Goal: Find specific page/section: Find specific page/section

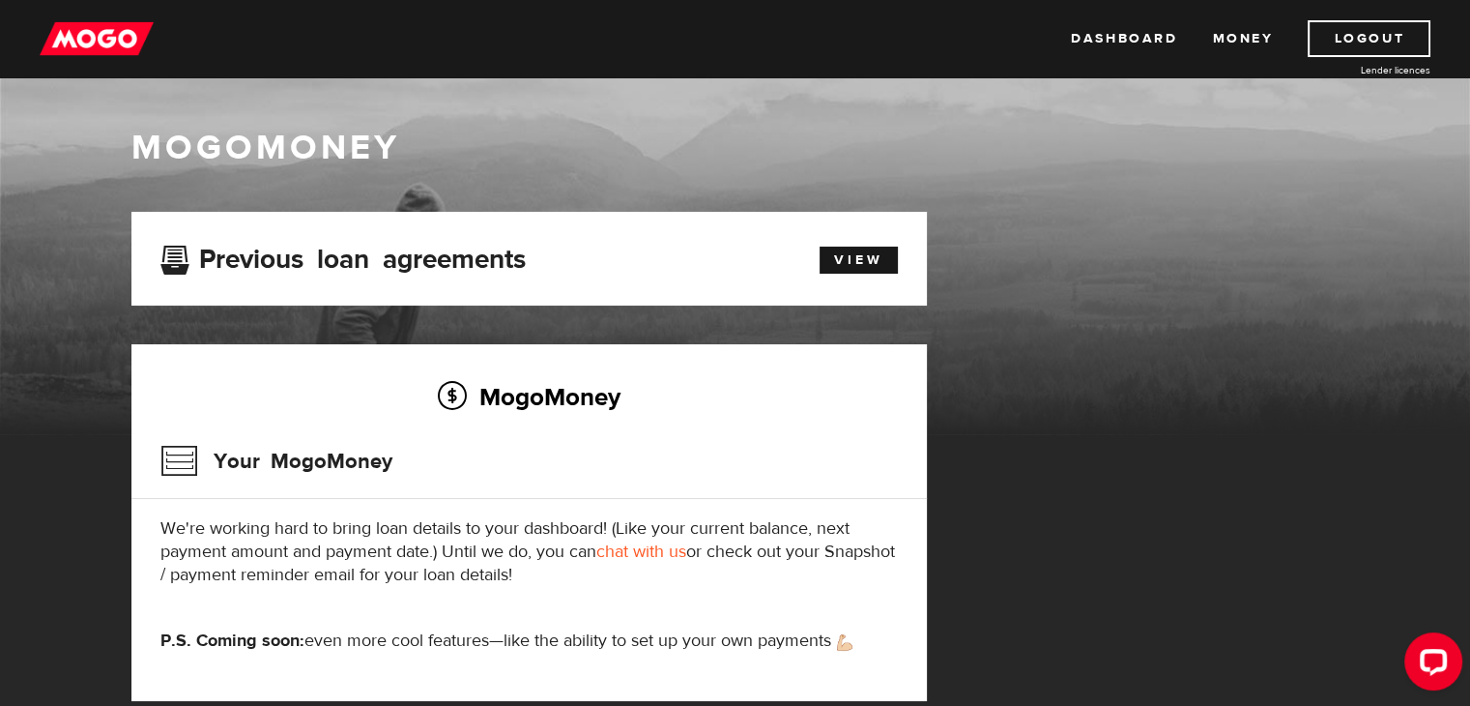
click at [365, 274] on div "Previous loan agreements" at bounding box center [465, 259] width 639 height 36
click at [835, 257] on link "View" at bounding box center [859, 259] width 78 height 27
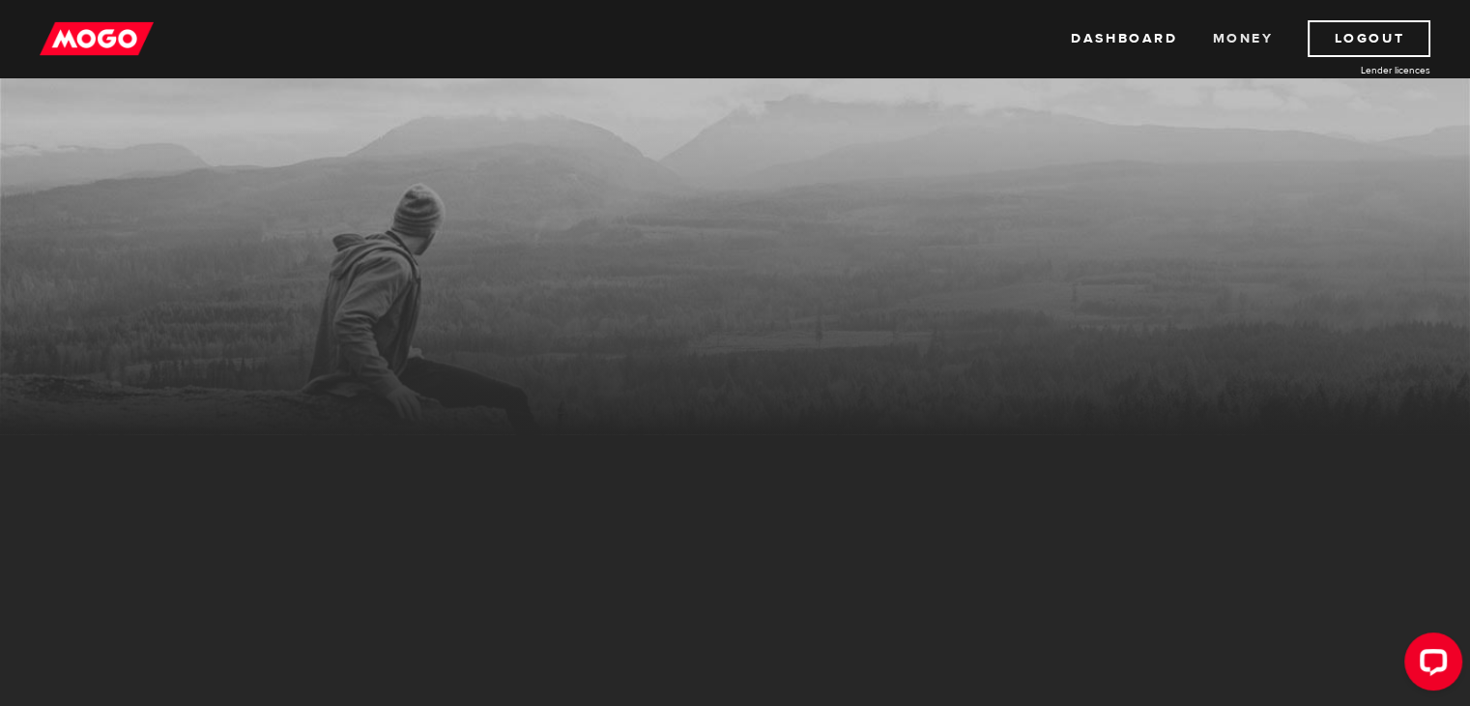
click at [1260, 44] on link "Money" at bounding box center [1242, 38] width 61 height 37
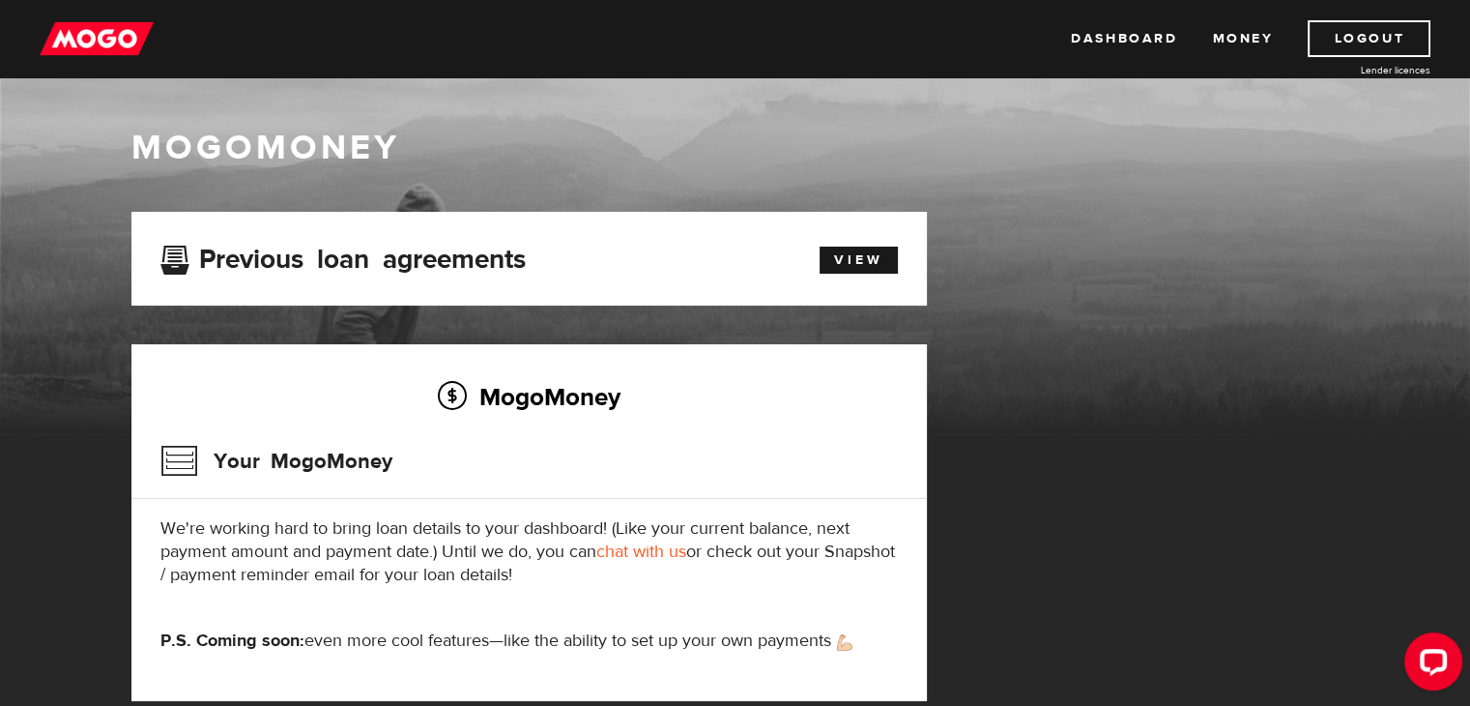
click at [127, 36] on img at bounding box center [97, 38] width 114 height 37
click at [116, 51] on img at bounding box center [97, 38] width 114 height 37
